Goal: Task Accomplishment & Management: Use online tool/utility

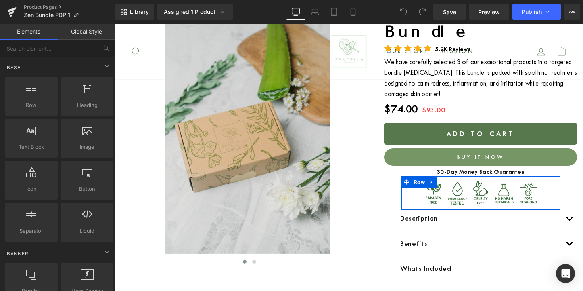
scroll to position [143, 0]
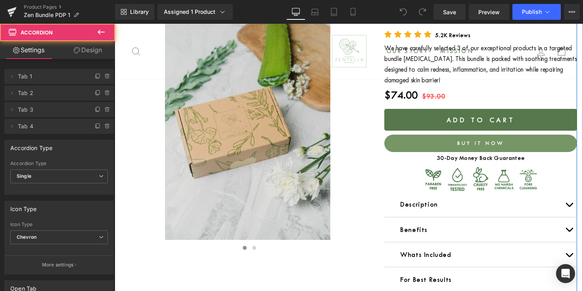
click at [563, 192] on button "button" at bounding box center [569, 204] width 16 height 25
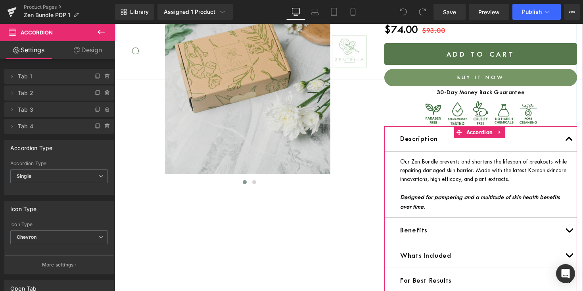
scroll to position [246, 0]
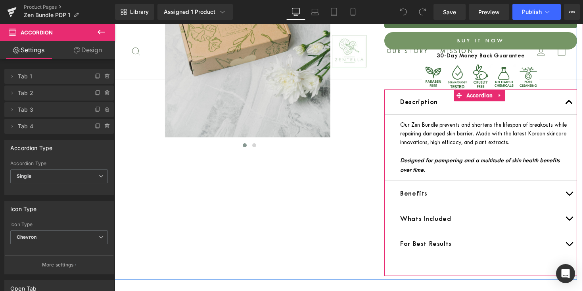
click at [569, 196] on span "button" at bounding box center [569, 196] width 0 height 0
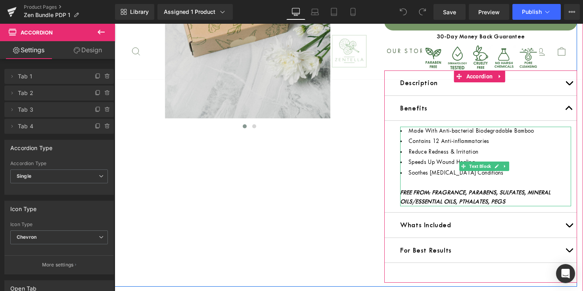
scroll to position [281, 0]
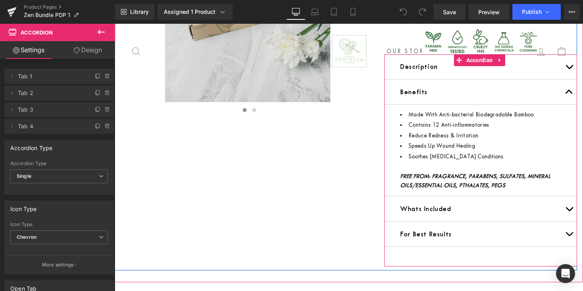
click at [561, 197] on button "button" at bounding box center [569, 209] width 16 height 25
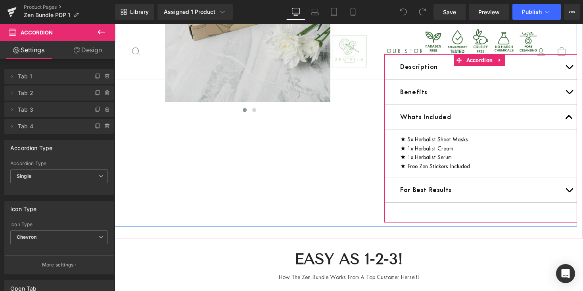
click at [565, 178] on button "button" at bounding box center [569, 190] width 16 height 25
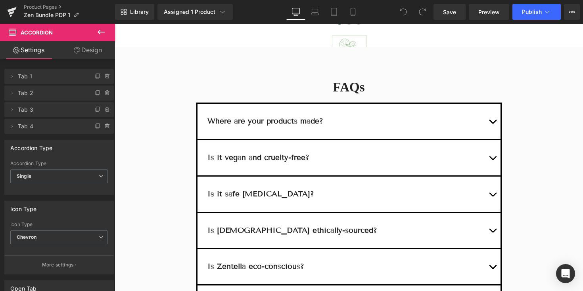
scroll to position [1516, 0]
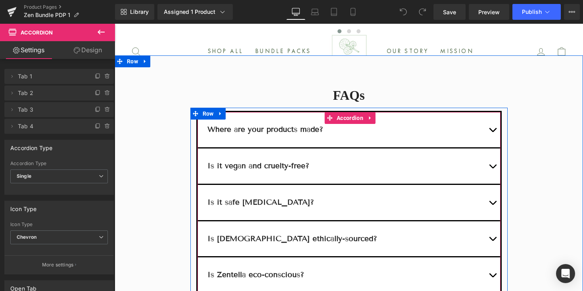
click at [485, 147] on button "button" at bounding box center [492, 129] width 16 height 35
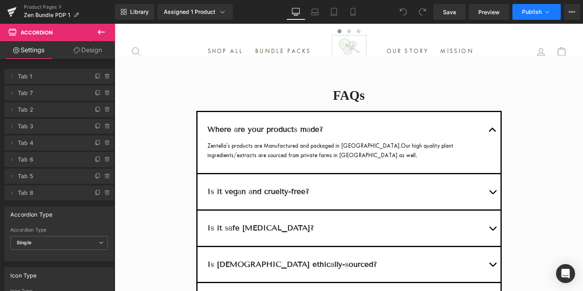
click at [532, 11] on span "Publish" at bounding box center [532, 12] width 20 height 6
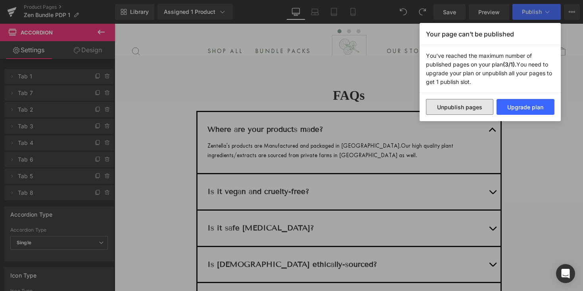
click at [451, 110] on button "Unpublish pages" at bounding box center [459, 107] width 67 height 16
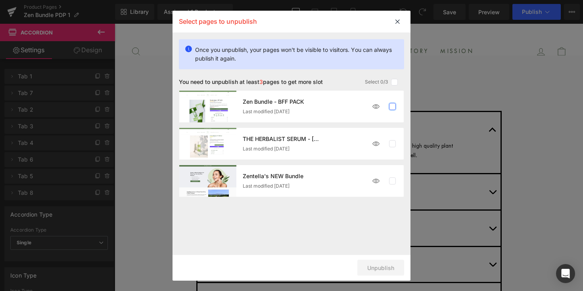
click at [392, 109] on label at bounding box center [392, 106] width 7 height 7
click at [392, 107] on input "checkbox" at bounding box center [392, 107] width 0 height 0
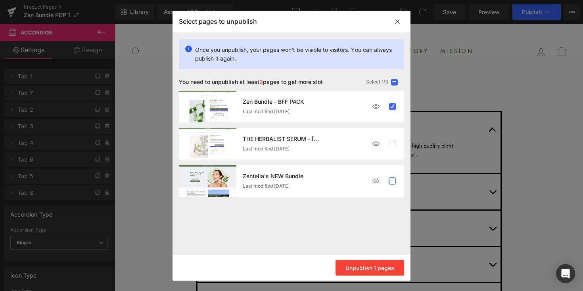
click at [0, 0] on label at bounding box center [0, 0] width 0 height 0
click at [392, 181] on input "checkbox" at bounding box center [392, 181] width 0 height 0
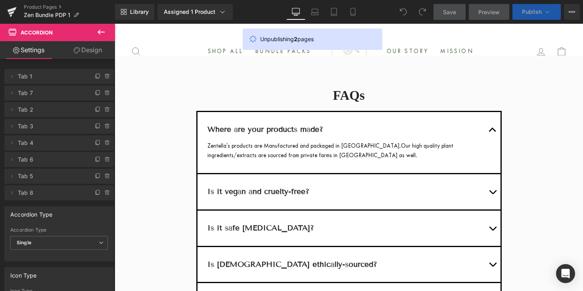
click at [522, 12] on span "Publish" at bounding box center [532, 12] width 20 height 6
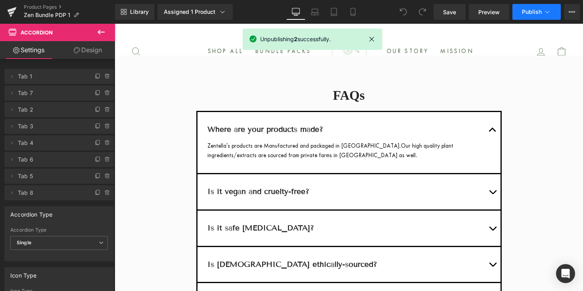
click at [522, 12] on span "Publish" at bounding box center [532, 12] width 20 height 6
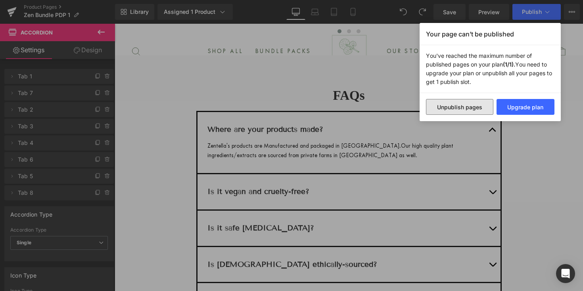
click at [475, 105] on button "Unpublish pages" at bounding box center [459, 107] width 67 height 16
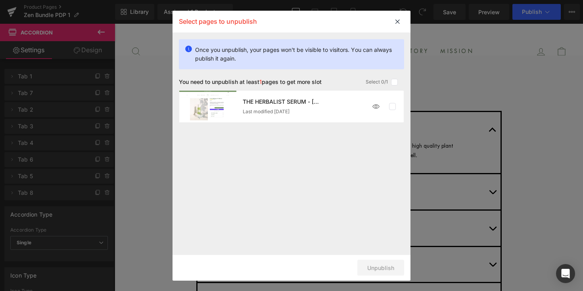
click at [355, 111] on div "Last modified [DATE]" at bounding box center [305, 112] width 125 height 6
click at [390, 107] on label at bounding box center [392, 106] width 7 height 7
click at [392, 107] on input "checkbox" at bounding box center [392, 107] width 0 height 0
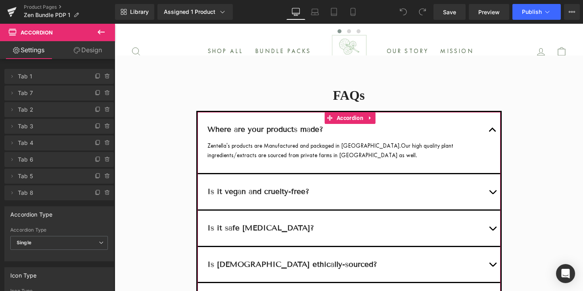
click at [82, 52] on link "Design" at bounding box center [87, 50] width 57 height 18
